Goal: Transaction & Acquisition: Obtain resource

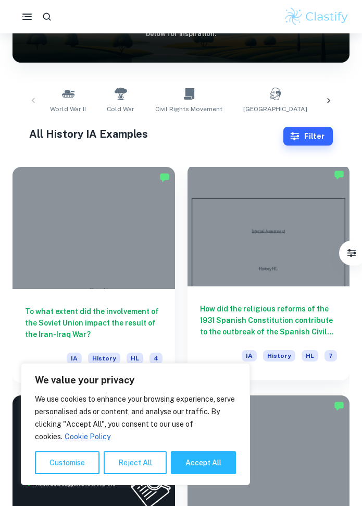
scroll to position [232, 0]
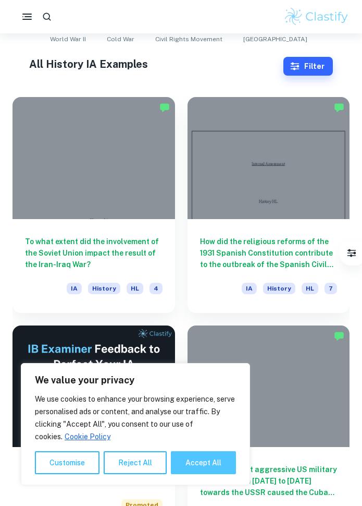
click at [226, 466] on button "Accept All" at bounding box center [203, 462] width 65 height 23
checkbox input "true"
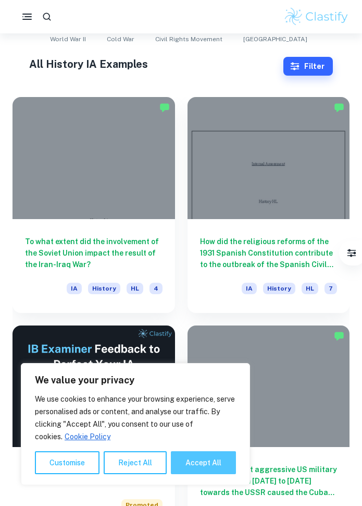
checkbox input "true"
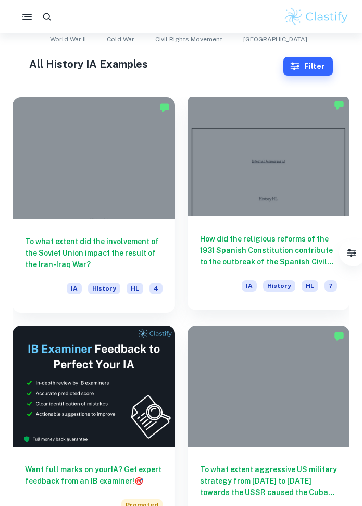
click at [274, 253] on h6 "How did the religious reforms of the 1931 Spanish Constitution contribute to th…" at bounding box center [269, 250] width 138 height 34
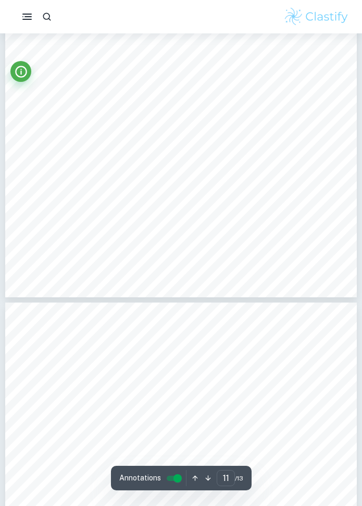
type input "12"
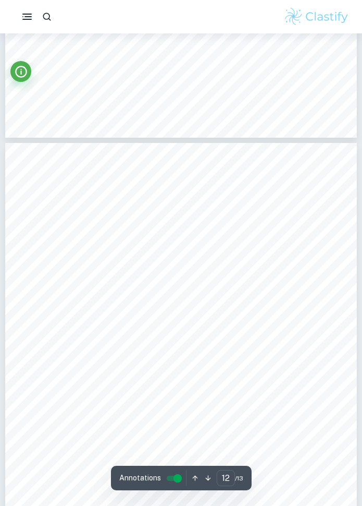
scroll to position [5590, 0]
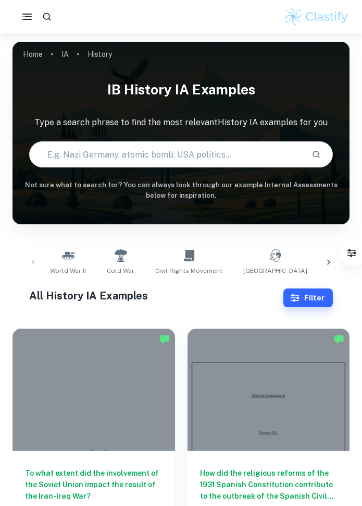
scroll to position [177, 0]
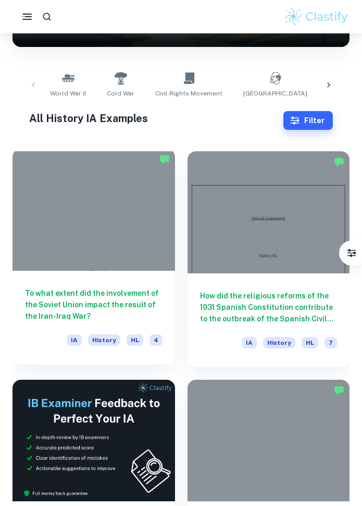
click at [95, 299] on h6 "To what extent did the involvement of the Soviet Union impact the result of the…" at bounding box center [94, 304] width 138 height 34
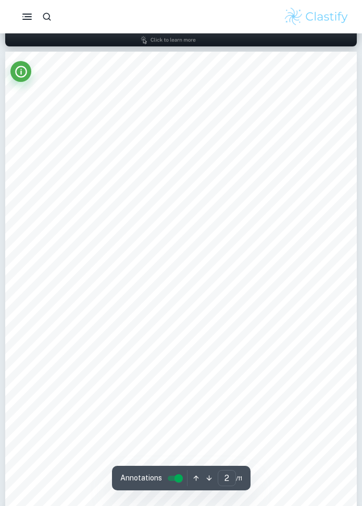
scroll to position [513, 0]
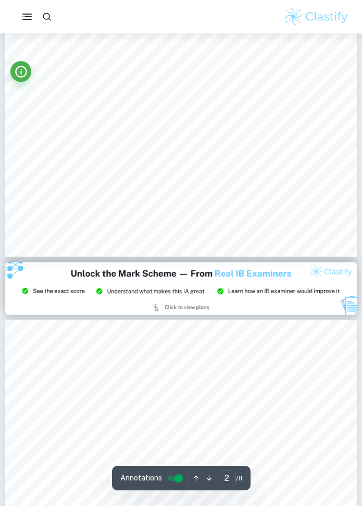
type input "3"
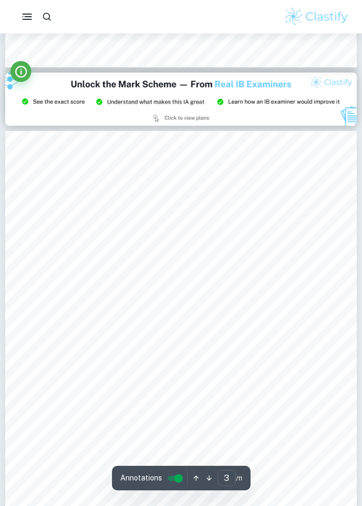
scroll to position [951, 0]
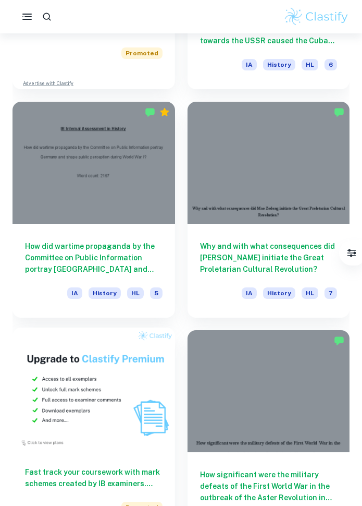
scroll to position [682, 0]
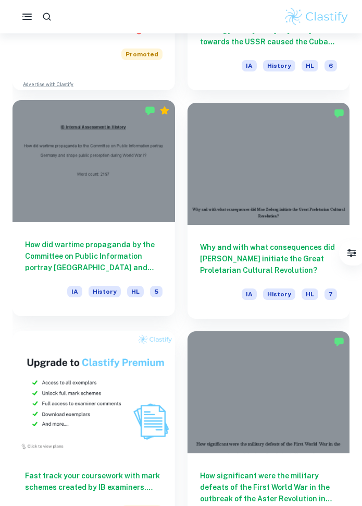
click at [132, 261] on h6 "How did wartime propaganda by the Committee on Public Information portray [GEOG…" at bounding box center [94, 256] width 138 height 34
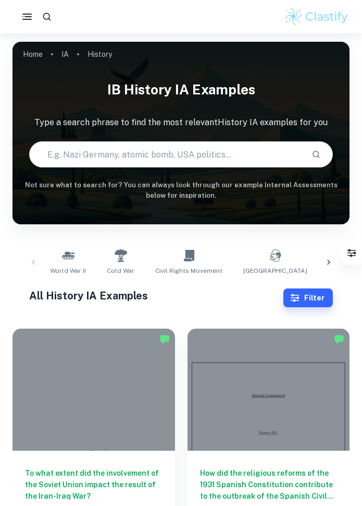
scroll to position [682, 0]
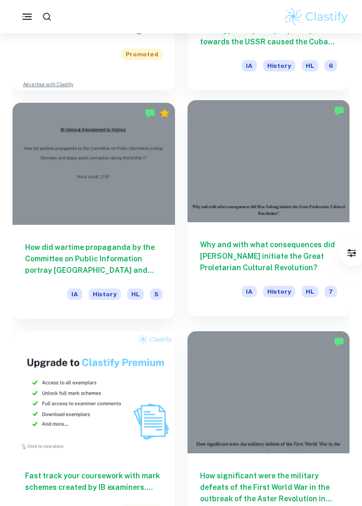
click at [285, 260] on h6 "Why and with what consequences did [PERSON_NAME] initiate the Great Proletarian…" at bounding box center [269, 256] width 138 height 34
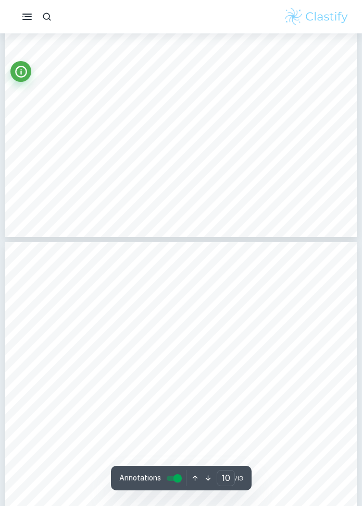
scroll to position [4120, 1]
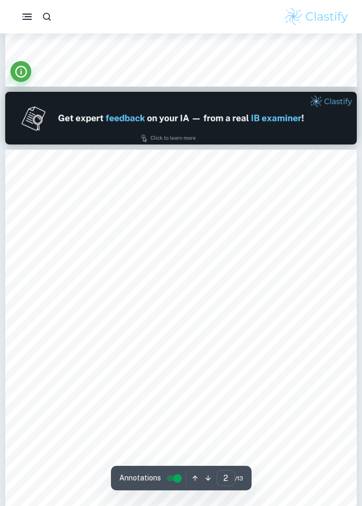
type input "1"
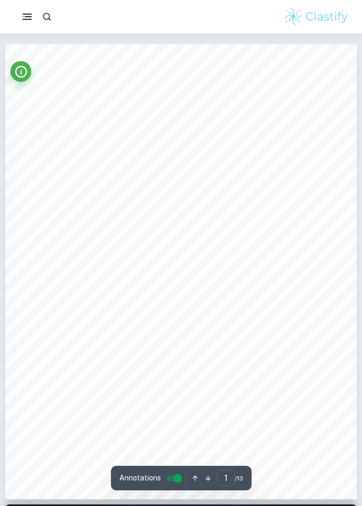
scroll to position [0, 0]
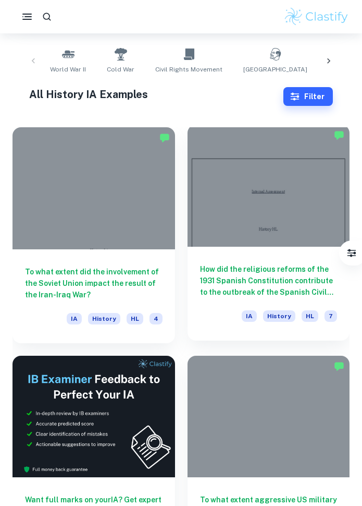
scroll to position [192, 0]
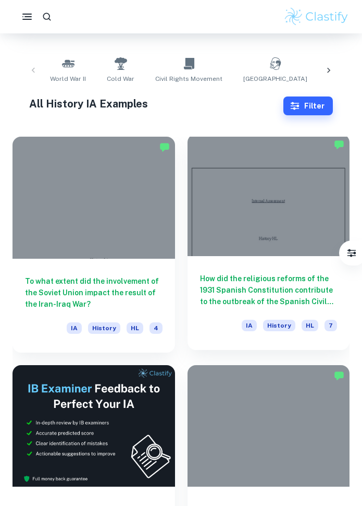
click at [250, 280] on h6 "How did the religious reforms of the 1931 Spanish Constitution contribute to th…" at bounding box center [269, 290] width 138 height 34
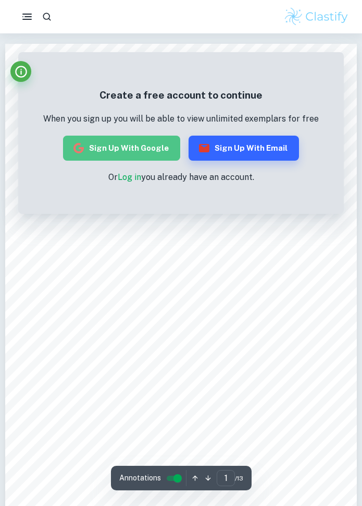
click at [148, 144] on button "Sign up with Google" at bounding box center [121, 148] width 117 height 25
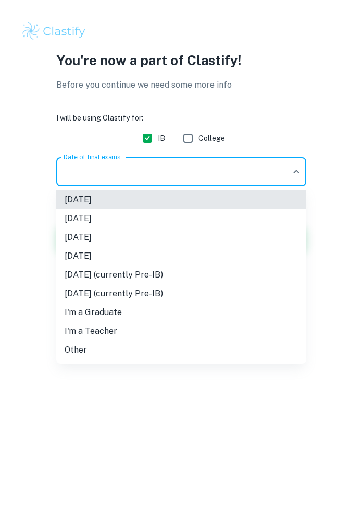
click at [187, 170] on body "We value your privacy We use cookies to enhance your browsing experience, serve…" at bounding box center [181, 253] width 362 height 506
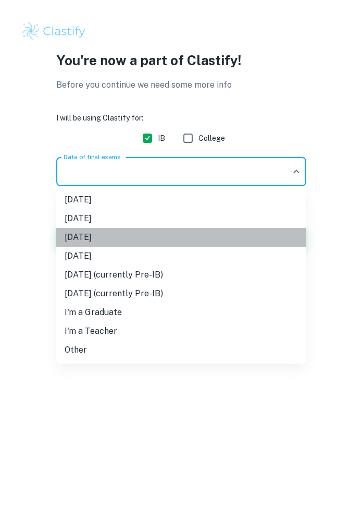
click at [169, 240] on li "[DATE]" at bounding box center [181, 237] width 250 height 19
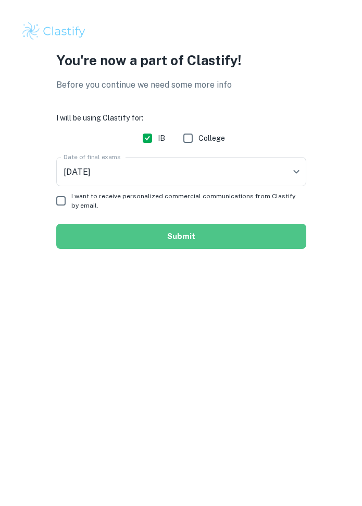
click at [141, 231] on button "Submit" at bounding box center [181, 236] width 250 height 25
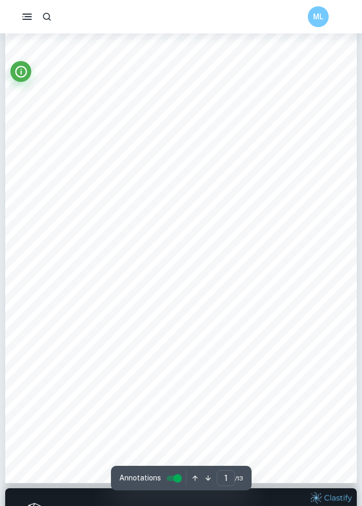
scroll to position [61, 0]
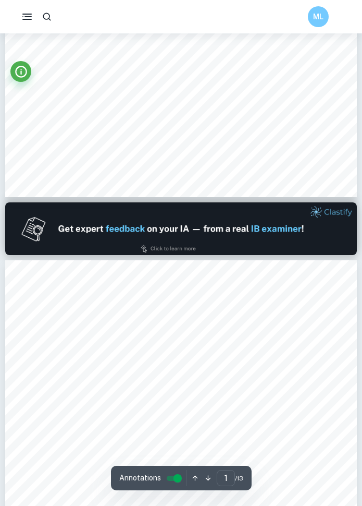
type input "2"
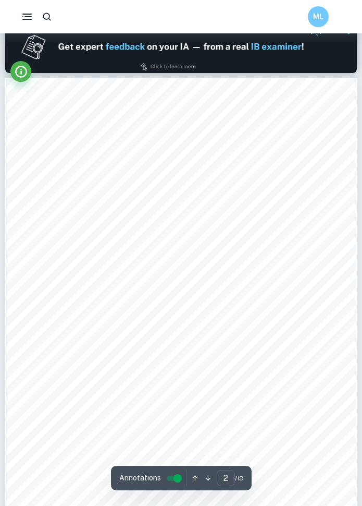
scroll to position [526, 0]
